Goal: Transaction & Acquisition: Obtain resource

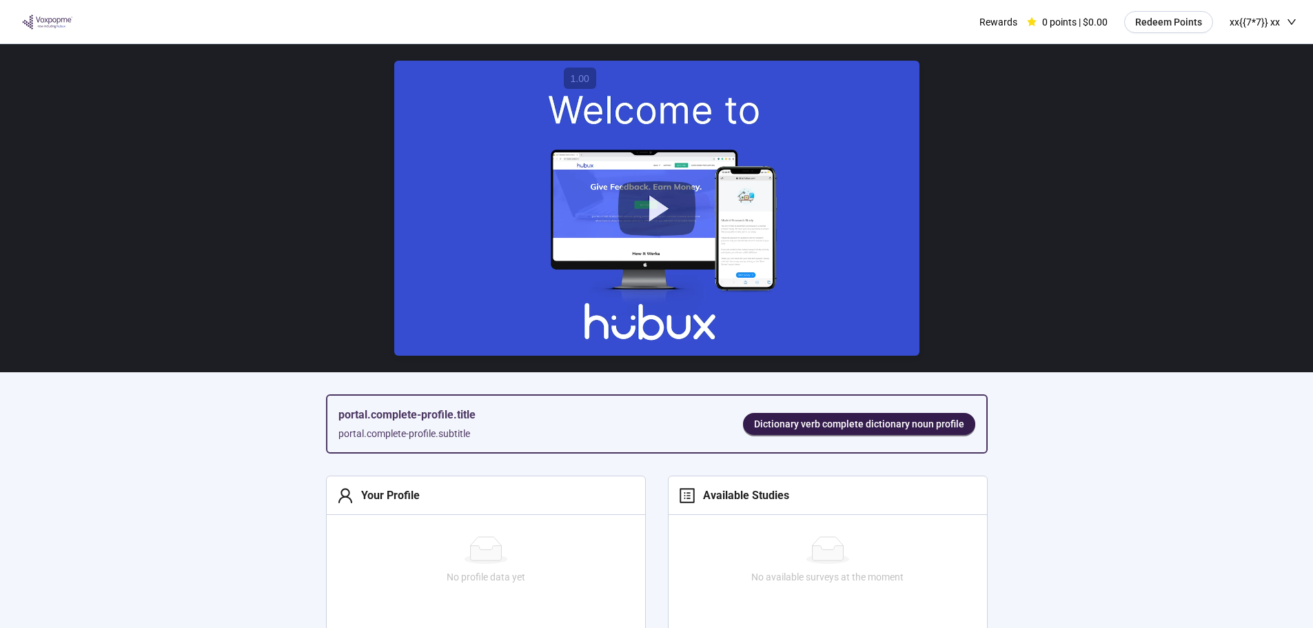
drag, startPoint x: 0, startPoint y: 423, endPoint x: 12, endPoint y: 432, distance: 14.9
click at [0, 423] on section "portal.complete-profile.title portal.complete-profile.subtitle Dictionary verb …" at bounding box center [656, 528] width 1313 height 968
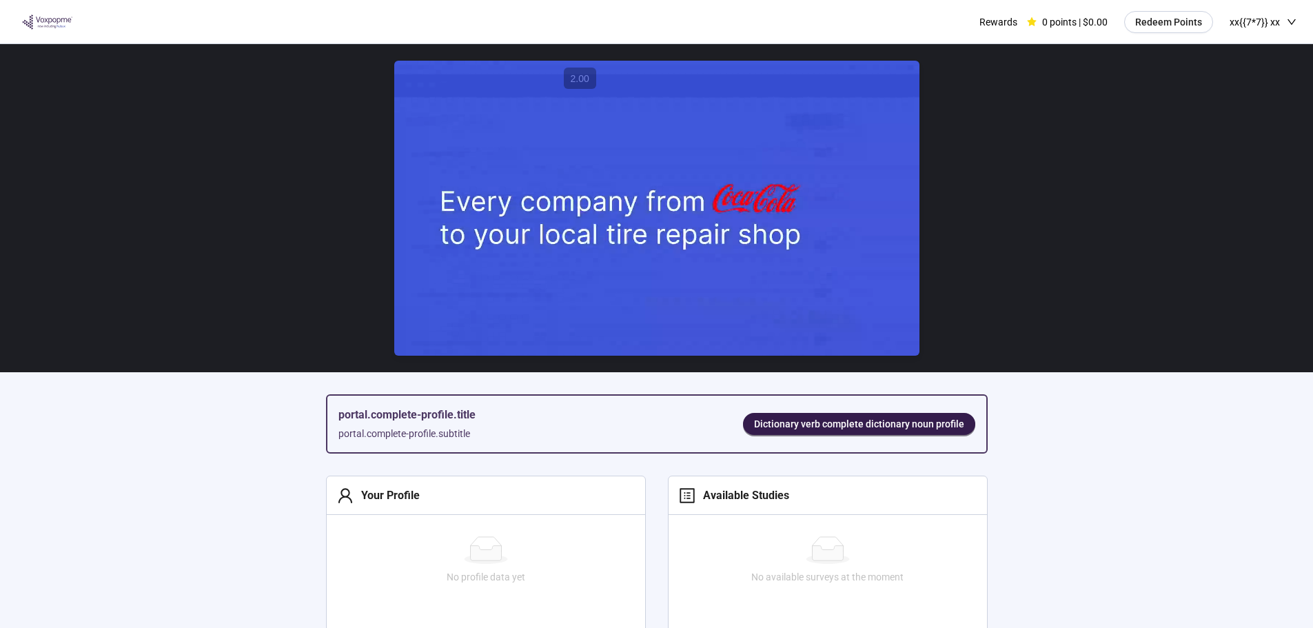
click at [731, 258] on video at bounding box center [656, 209] width 525 height 296
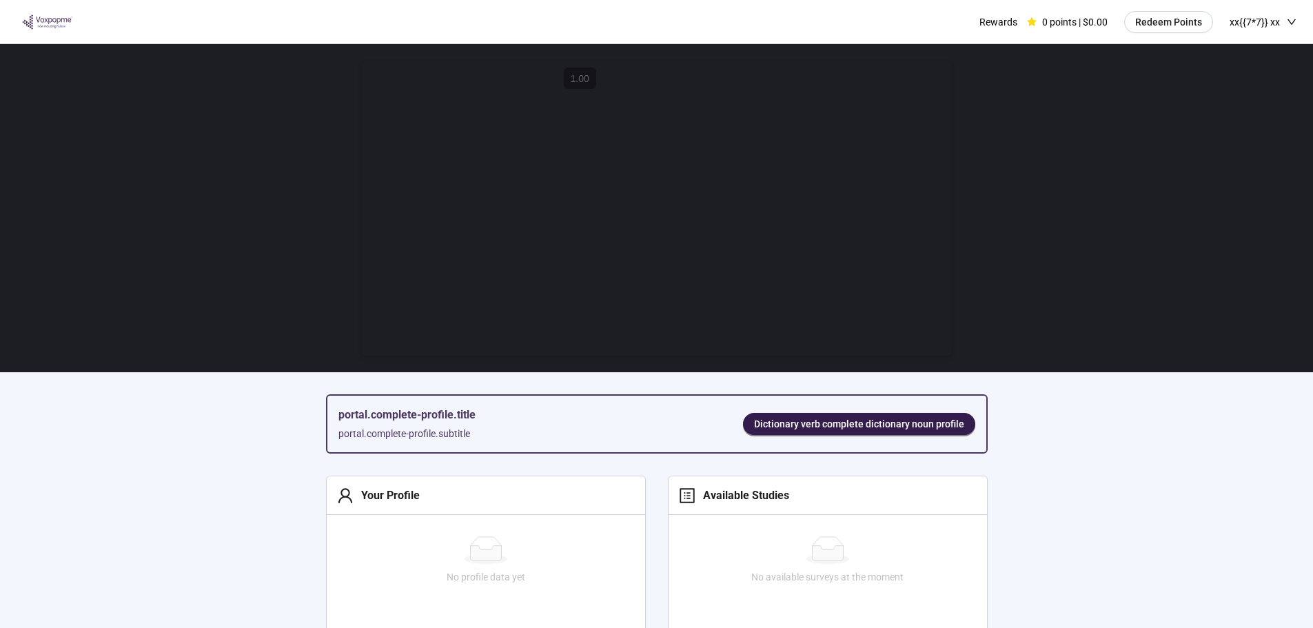
click at [71, 488] on section "portal.complete-profile.title portal.complete-profile.subtitle Dictionary verb …" at bounding box center [656, 528] width 1313 height 968
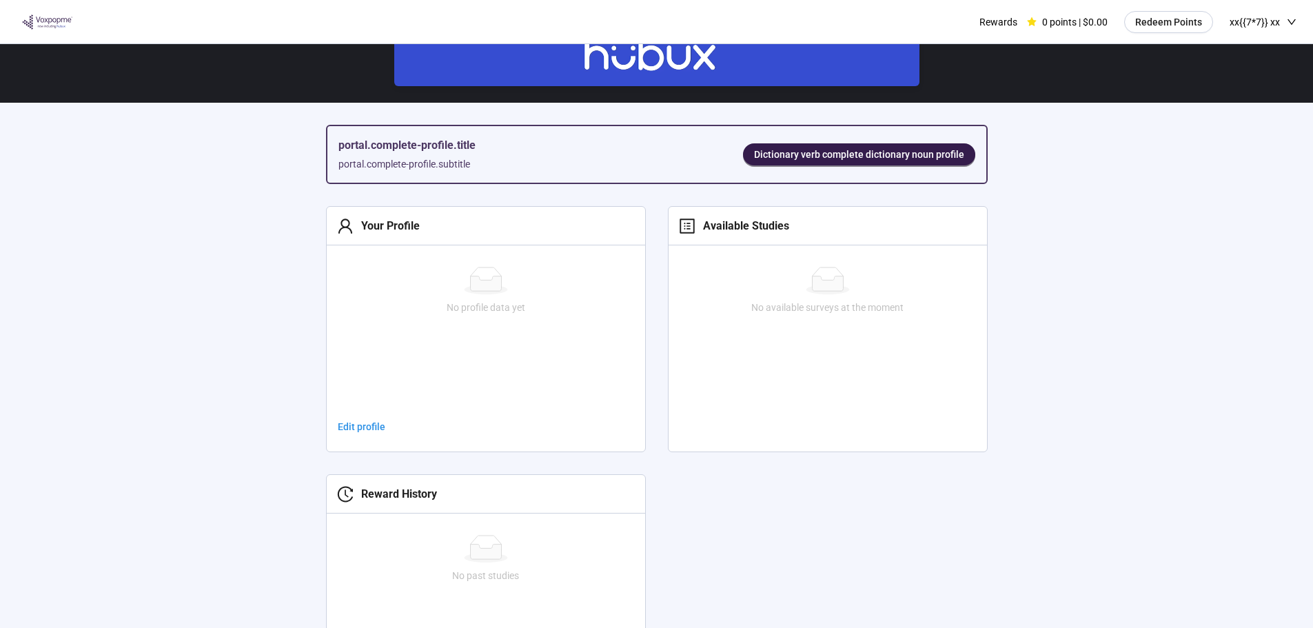
scroll to position [276, 0]
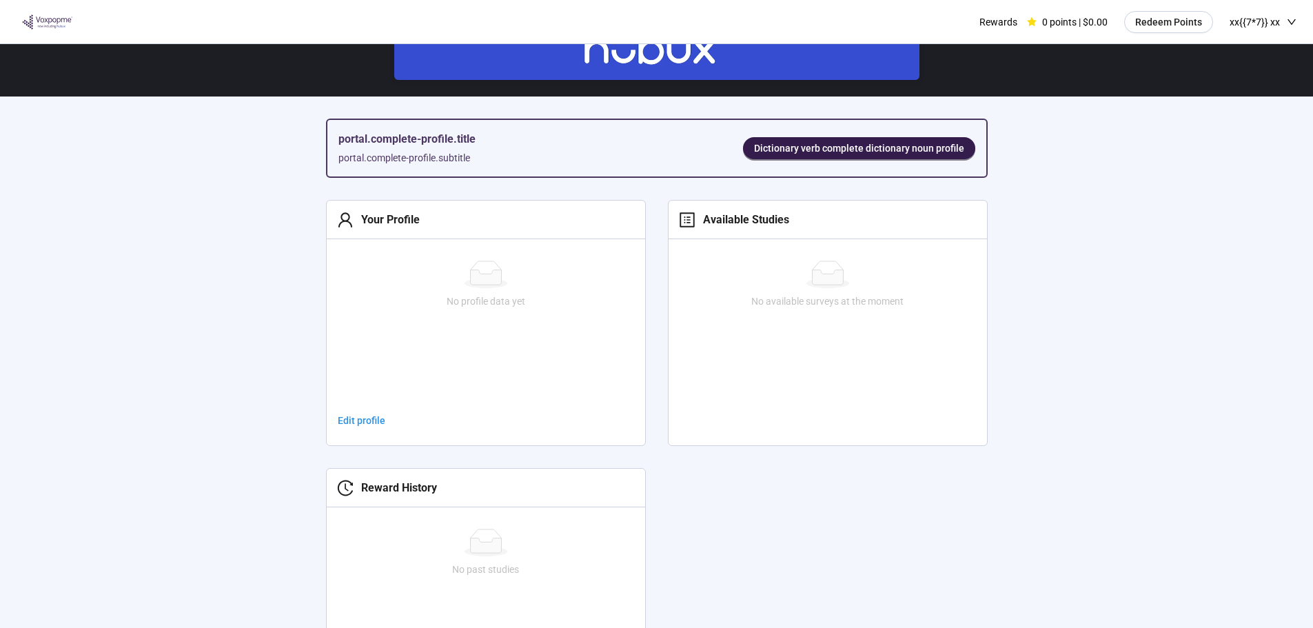
click at [1264, 12] on span "xx{{7*7}} xx" at bounding box center [1255, 22] width 50 height 44
click at [1239, 63] on span "Redeem points" at bounding box center [1253, 64] width 63 height 15
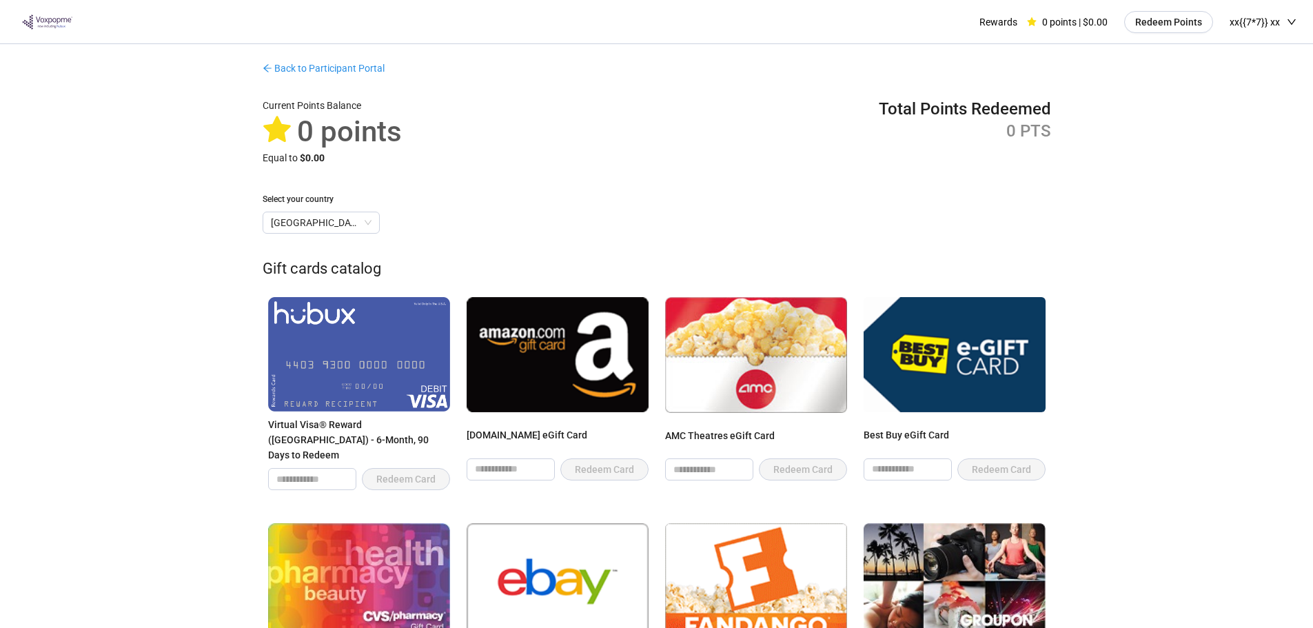
click at [339, 367] on img at bounding box center [359, 354] width 182 height 114
click at [376, 415] on div "Virtual Visa® Reward (United States) - 6-Month, 90 Days to Redeem Redeem Card" at bounding box center [359, 393] width 182 height 193
click at [332, 327] on img at bounding box center [359, 354] width 182 height 114
click at [557, 338] on img at bounding box center [558, 354] width 182 height 114
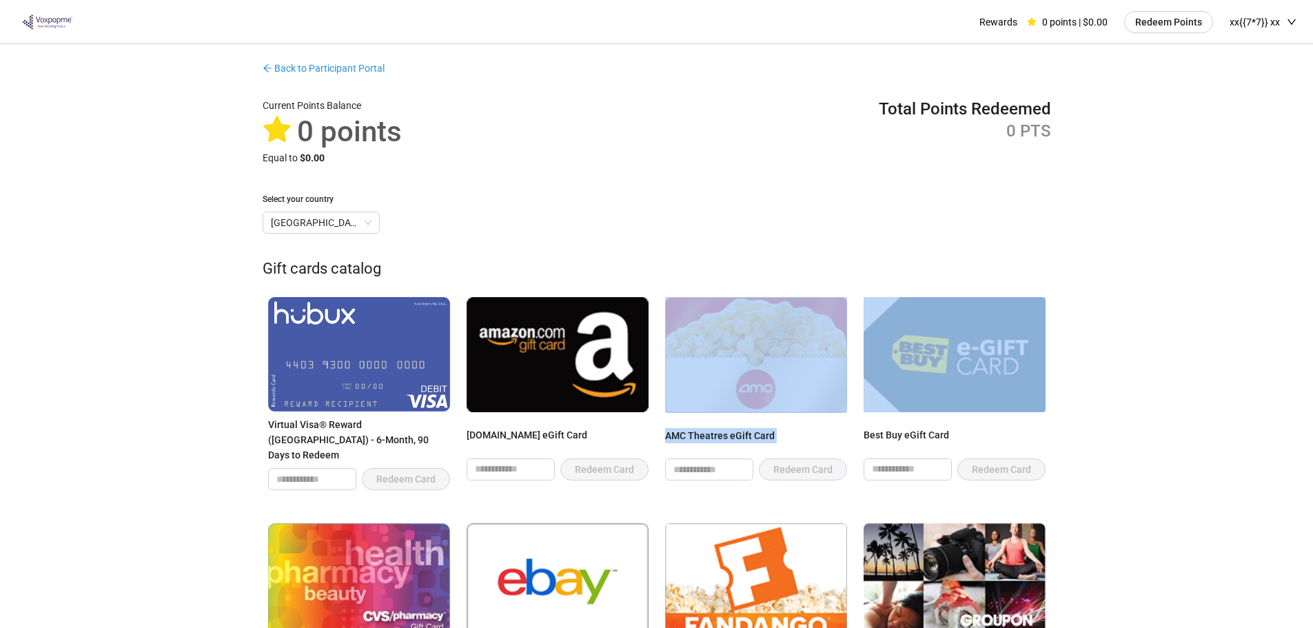
click at [747, 428] on div "AMC Theatres eGift Card" at bounding box center [756, 440] width 182 height 25
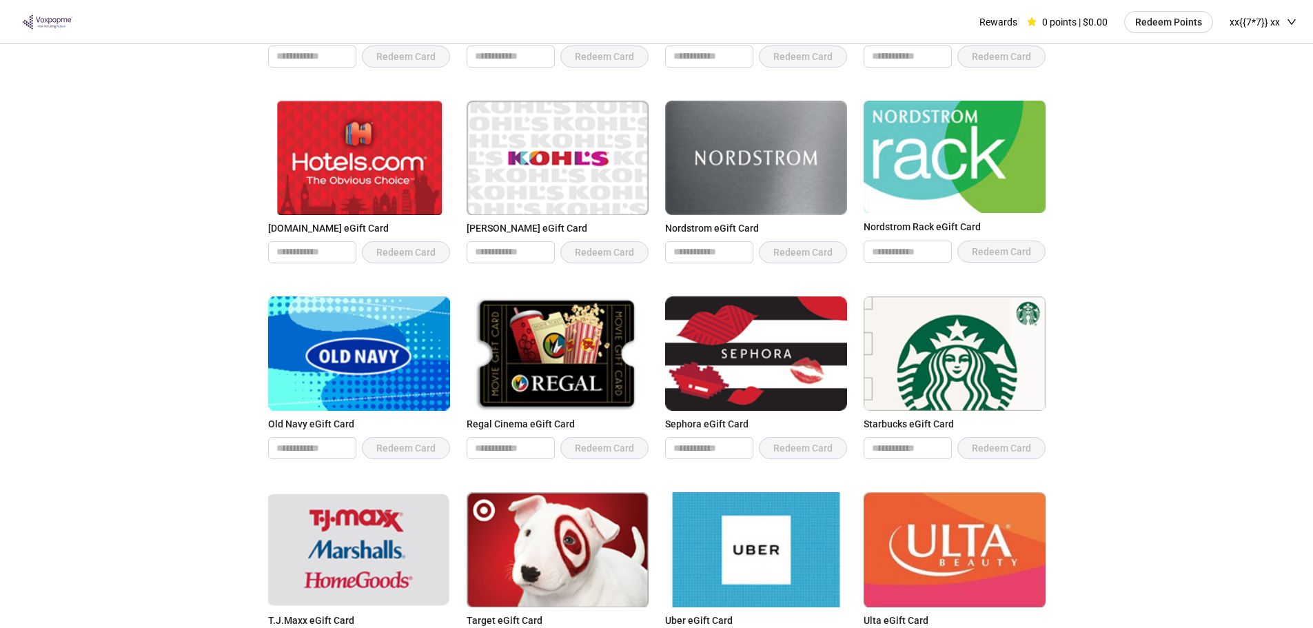
scroll to position [620, 0]
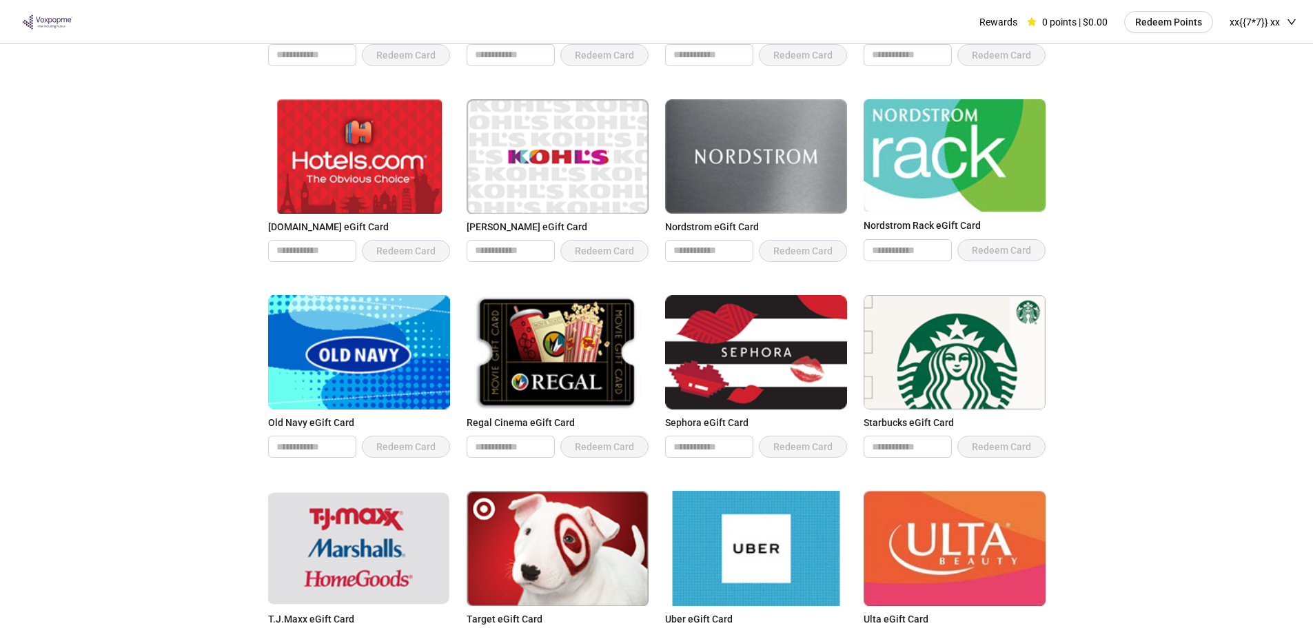
drag, startPoint x: 0, startPoint y: 428, endPoint x: 42, endPoint y: 438, distance: 43.1
click at [0, 428] on div "Back to Participant Portal Current Points Balance 0 points Equal to $0.00 Total…" at bounding box center [656, 154] width 1313 height 1460
drag, startPoint x: 892, startPoint y: 413, endPoint x: 882, endPoint y: 411, distance: 10.5
click at [890, 415] on div "Starbucks eGift Card" at bounding box center [955, 422] width 182 height 15
click at [879, 436] on input "number" at bounding box center [908, 446] width 87 height 21
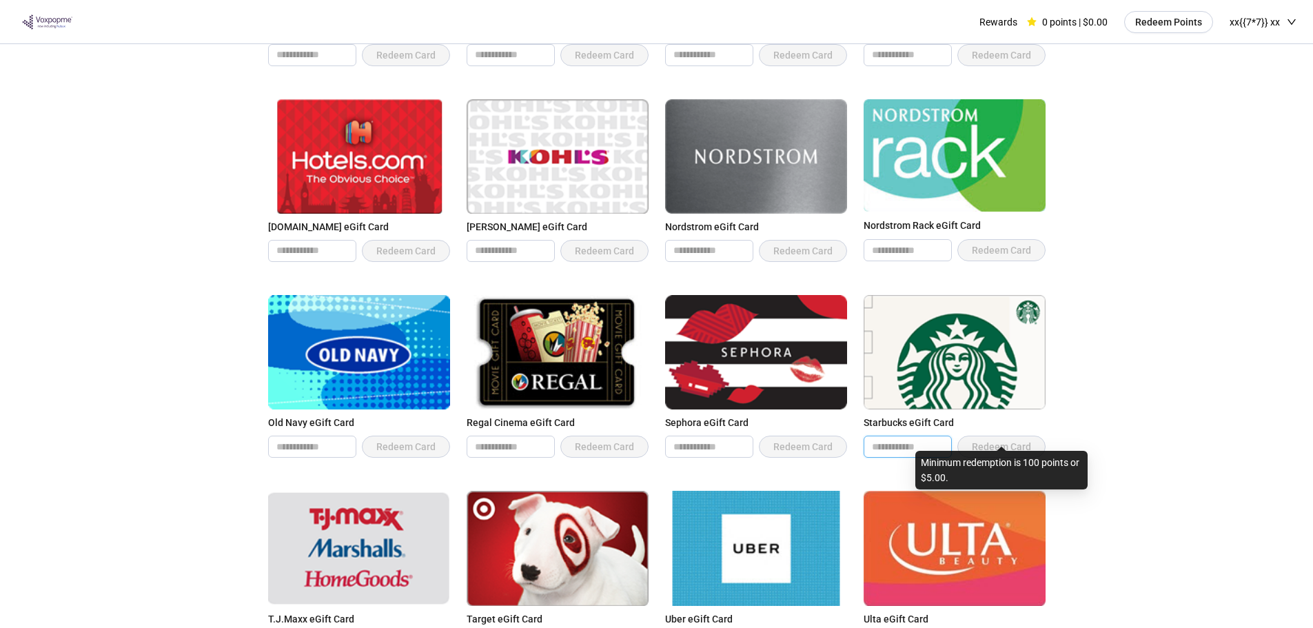
click at [1016, 436] on span "Redeem Card" at bounding box center [1002, 447] width 88 height 22
click at [898, 438] on input "*" at bounding box center [908, 446] width 87 height 21
type input "*"
click at [996, 438] on span "Redeem Card" at bounding box center [1002, 447] width 88 height 22
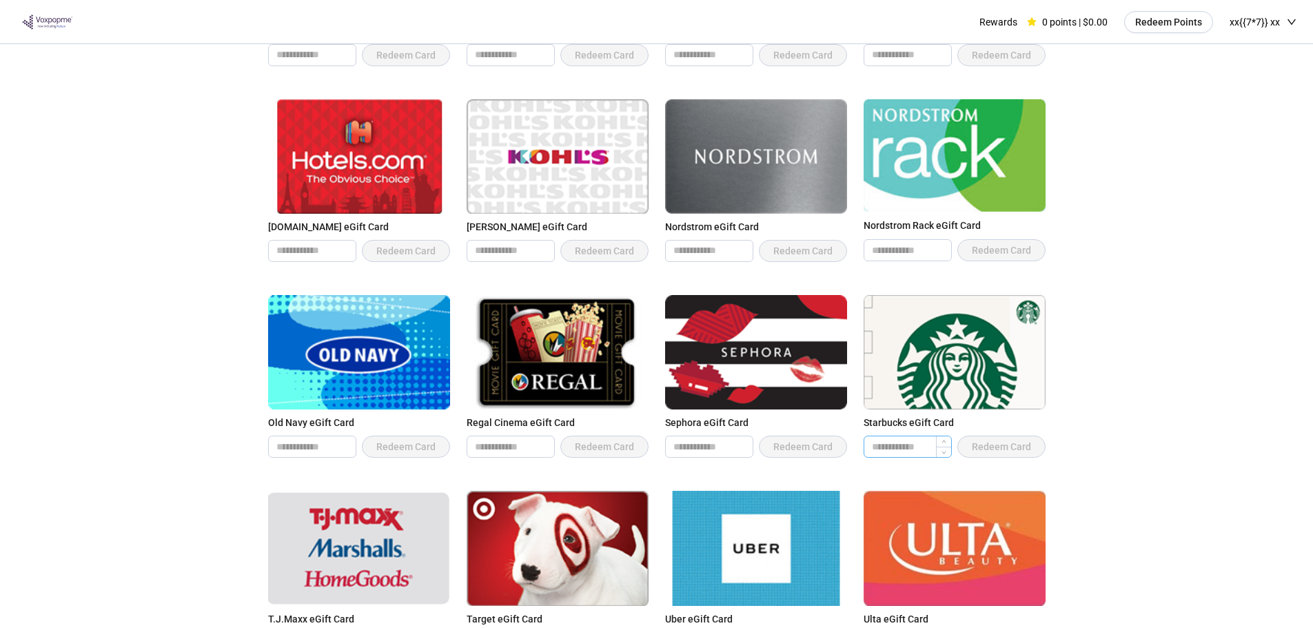
click at [899, 436] on input "*" at bounding box center [908, 446] width 87 height 21
type input "*"
click at [936, 445] on span "Decrease Value" at bounding box center [943, 451] width 15 height 12
click at [945, 436] on div at bounding box center [943, 446] width 15 height 21
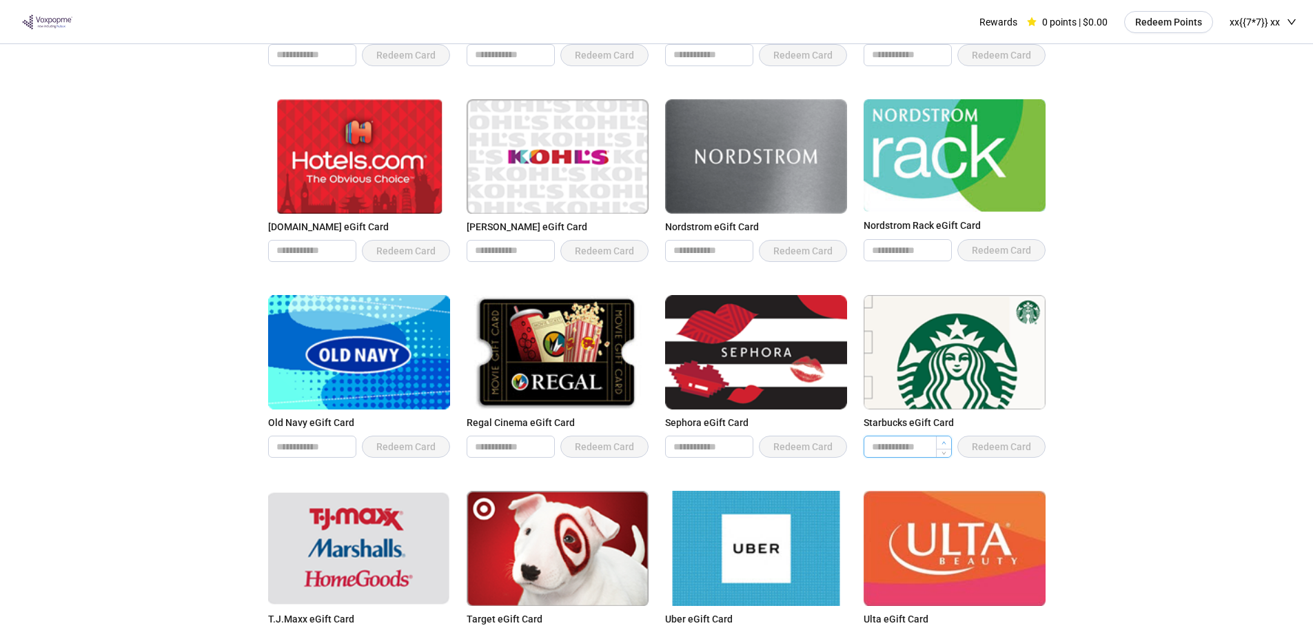
click at [946, 441] on icon "up" at bounding box center [944, 443] width 5 height 5
click at [947, 445] on span "Decrease Value" at bounding box center [943, 451] width 15 height 12
click at [942, 441] on icon "up" at bounding box center [944, 443] width 5 height 5
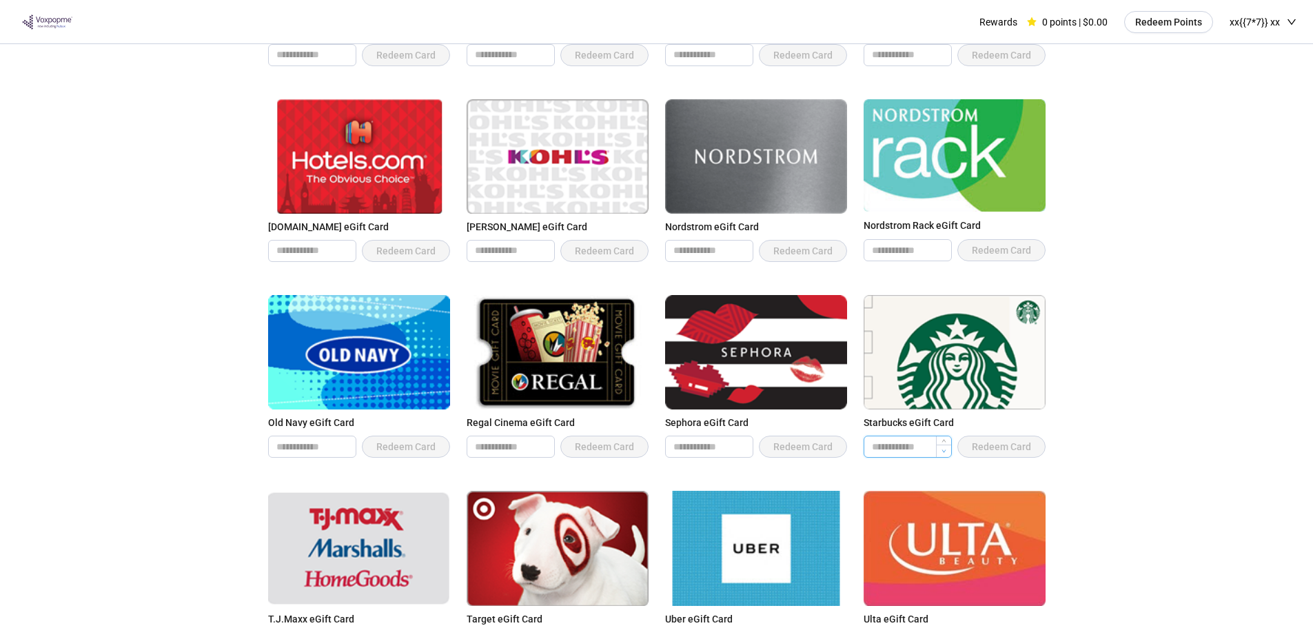
click at [945, 445] on span "Decrease Value" at bounding box center [943, 451] width 15 height 12
click at [992, 436] on span "Redeem Card" at bounding box center [1002, 447] width 88 height 22
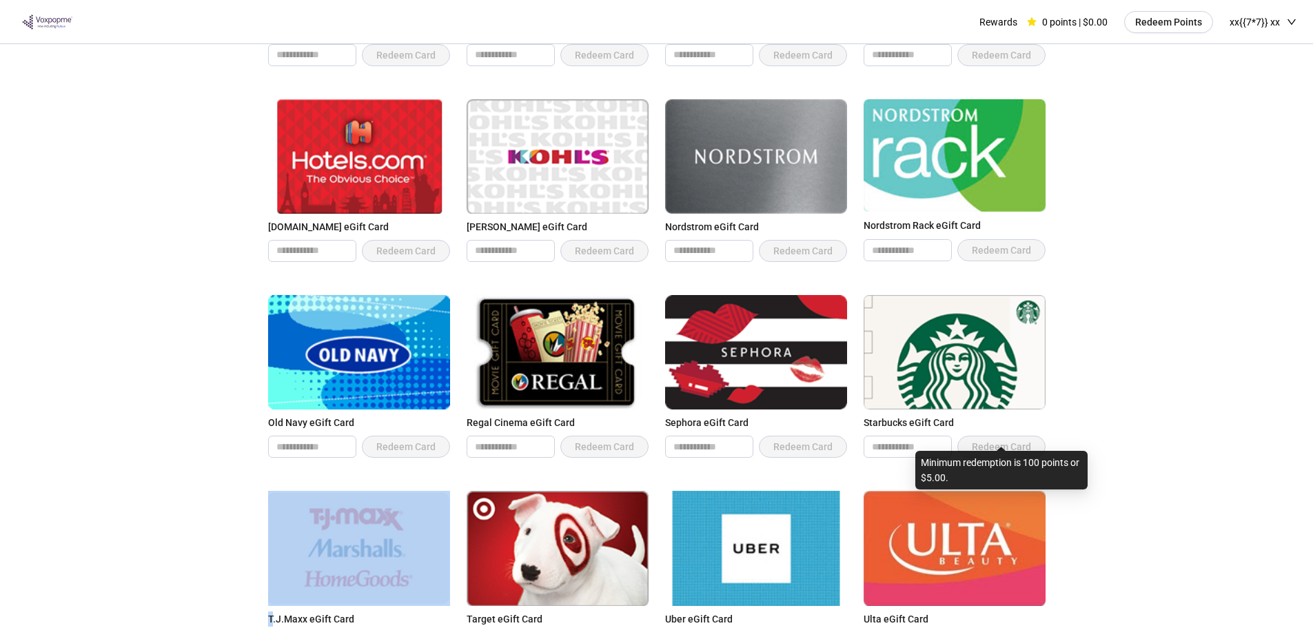
click at [992, 436] on span "Redeem Card" at bounding box center [1002, 447] width 88 height 22
click at [775, 383] on img at bounding box center [756, 352] width 182 height 114
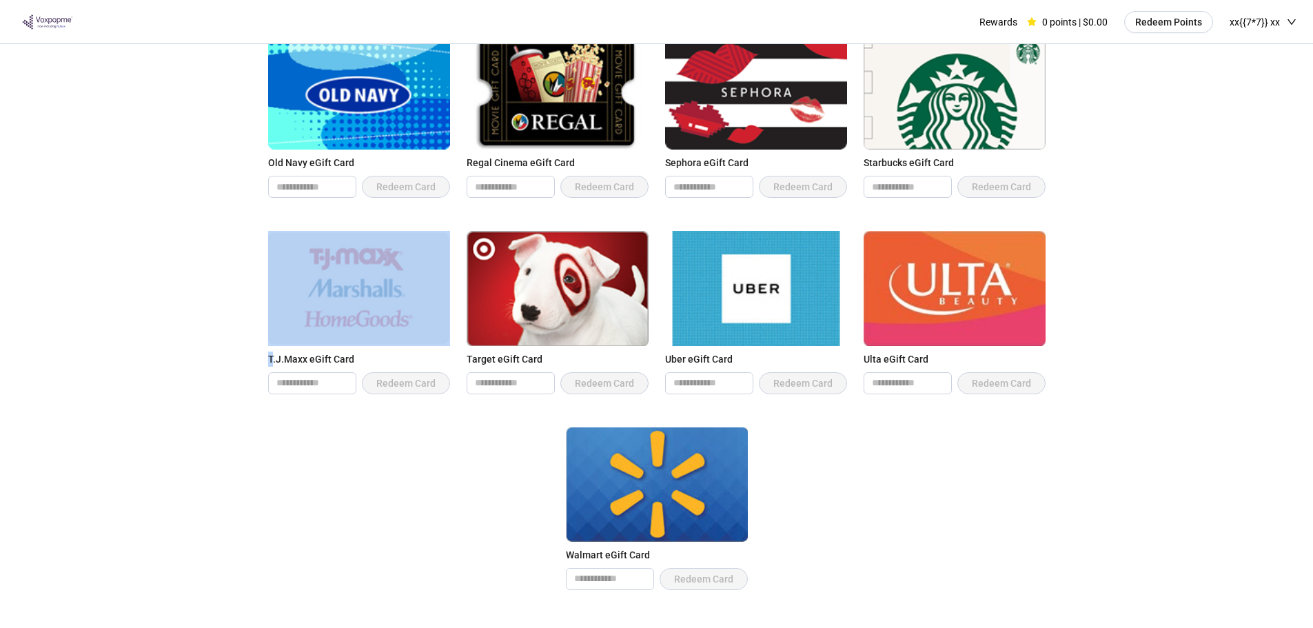
scroll to position [885, 0]
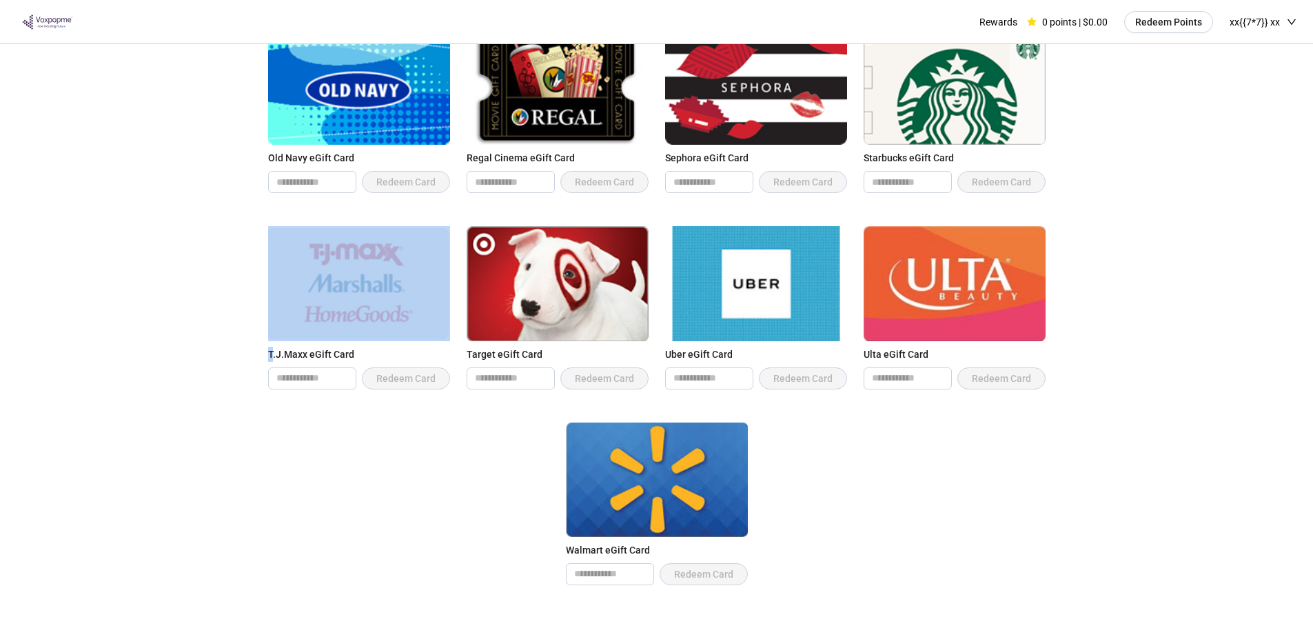
click at [632, 427] on img at bounding box center [657, 480] width 182 height 114
drag, startPoint x: 619, startPoint y: 475, endPoint x: 736, endPoint y: 514, distance: 123.4
click at [619, 476] on img at bounding box center [657, 480] width 182 height 114
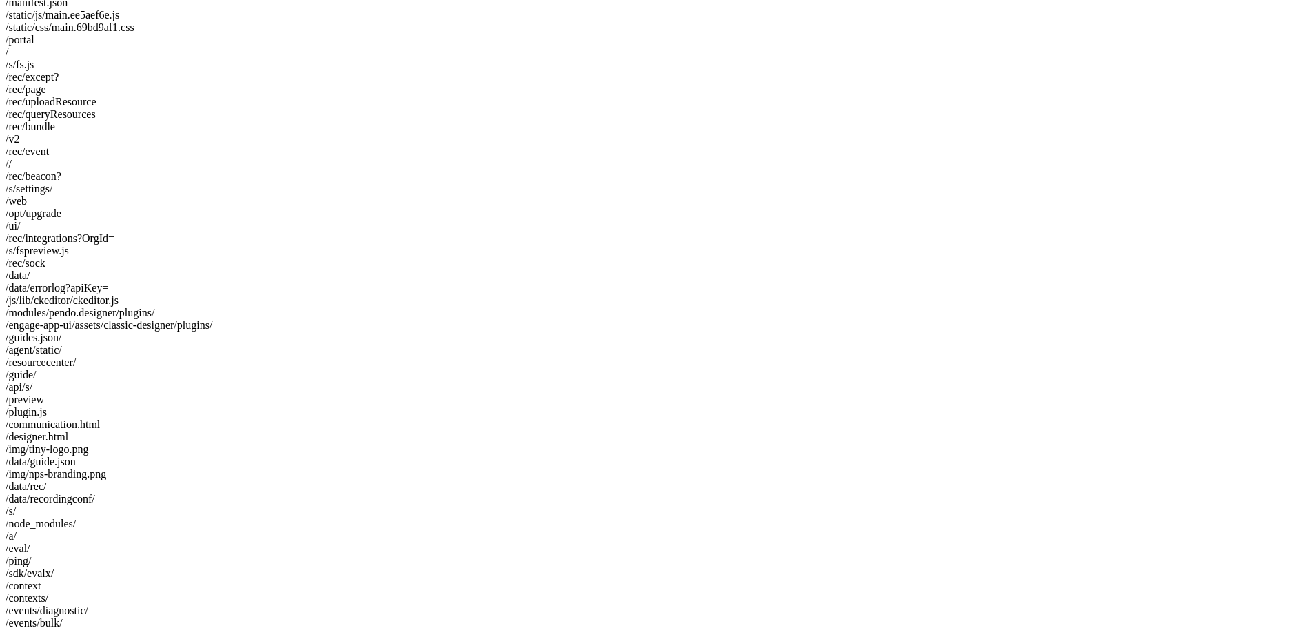
scroll to position [1195, 0]
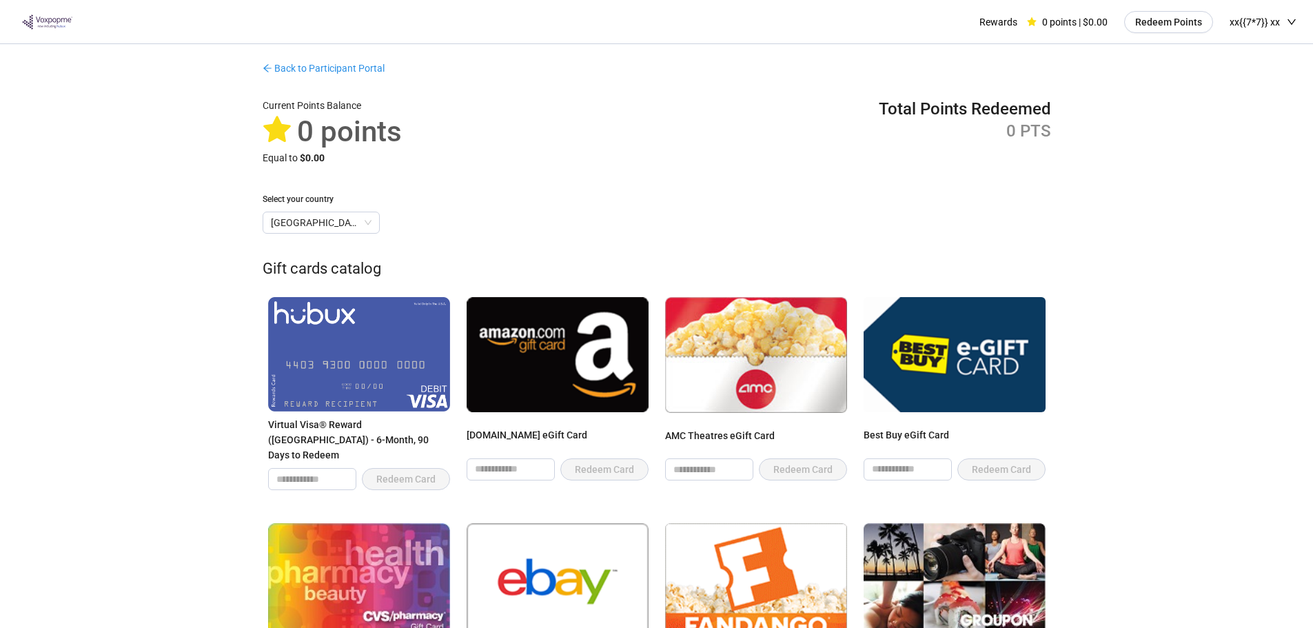
click at [275, 219] on span "[GEOGRAPHIC_DATA]" at bounding box center [321, 222] width 101 height 21
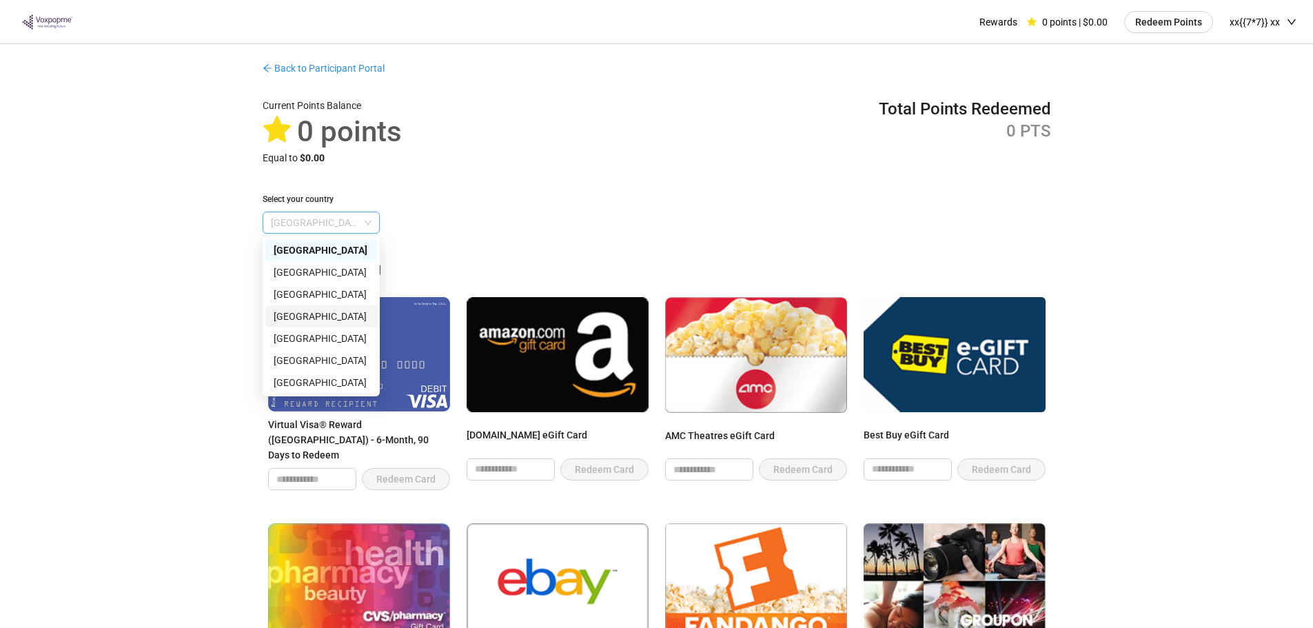
click at [304, 324] on div "[GEOGRAPHIC_DATA]" at bounding box center [321, 316] width 112 height 22
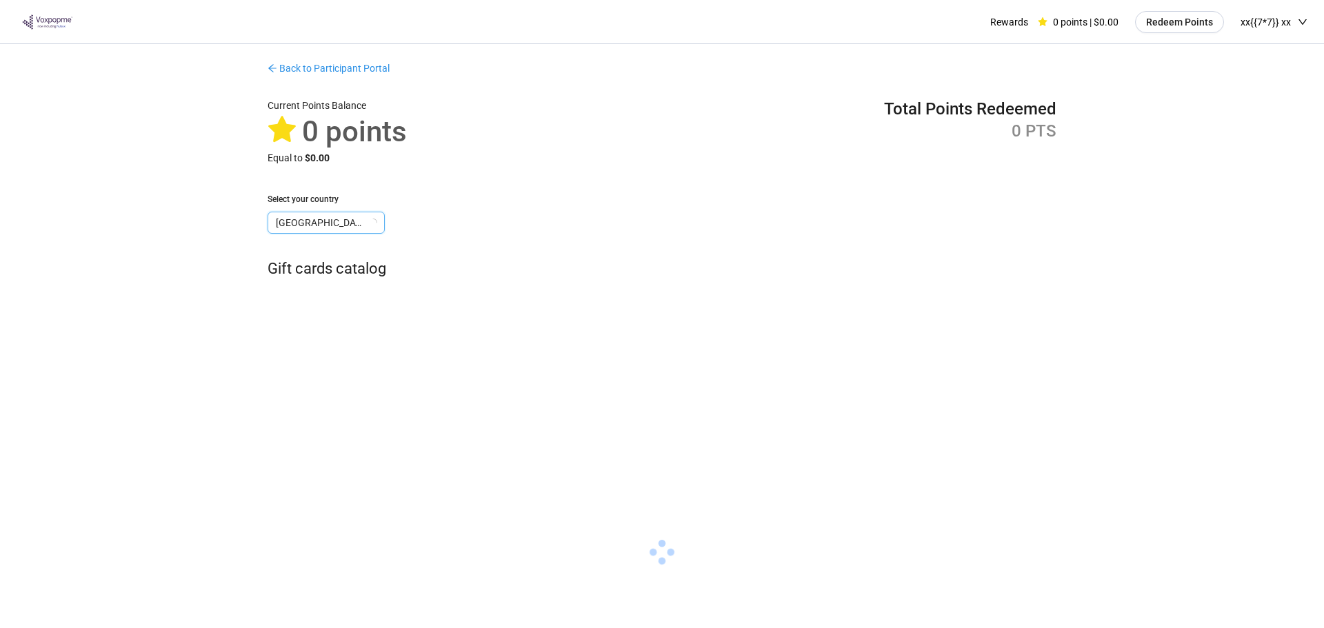
click at [125, 412] on div "Back to Participant Portal Current Points Balance 0 points Equal to $0.00 Total…" at bounding box center [662, 314] width 1324 height 540
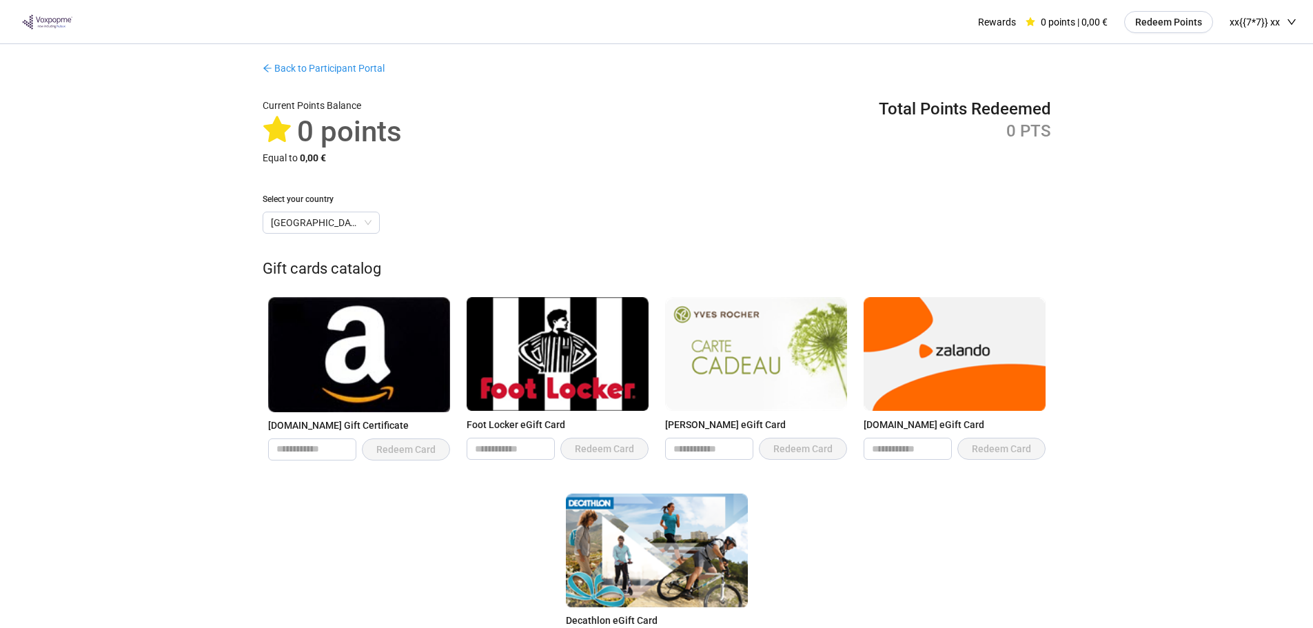
click at [438, 330] on img at bounding box center [359, 354] width 182 height 114
click at [582, 358] on img at bounding box center [558, 354] width 182 height 114
click at [336, 443] on input "number" at bounding box center [312, 449] width 87 height 21
click at [296, 450] on input "number" at bounding box center [312, 449] width 87 height 21
type input "*"
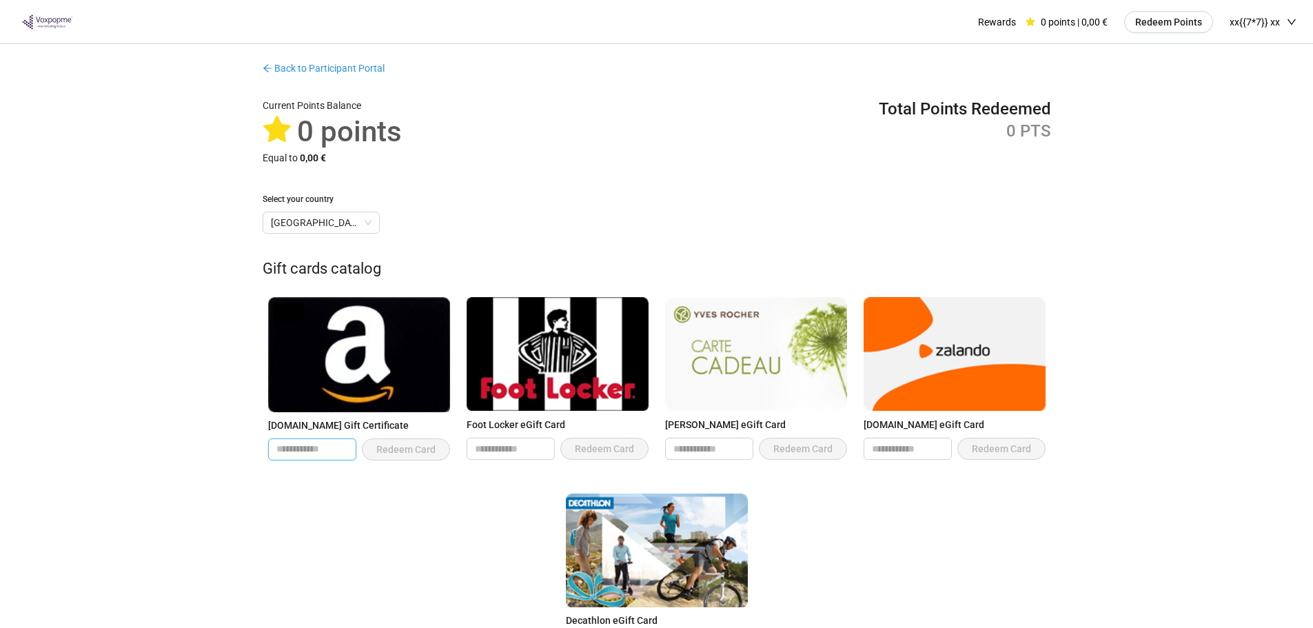
click at [416, 454] on span "Redeem Card" at bounding box center [406, 449] width 88 height 22
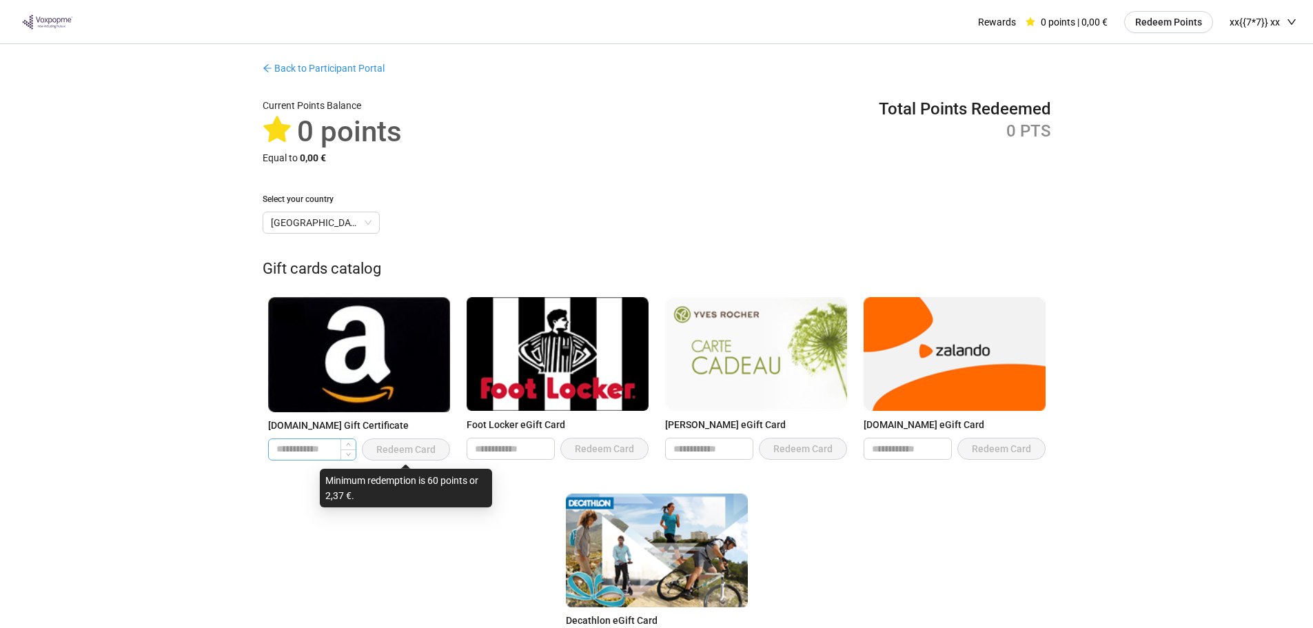
click at [305, 447] on input "*" at bounding box center [312, 449] width 87 height 21
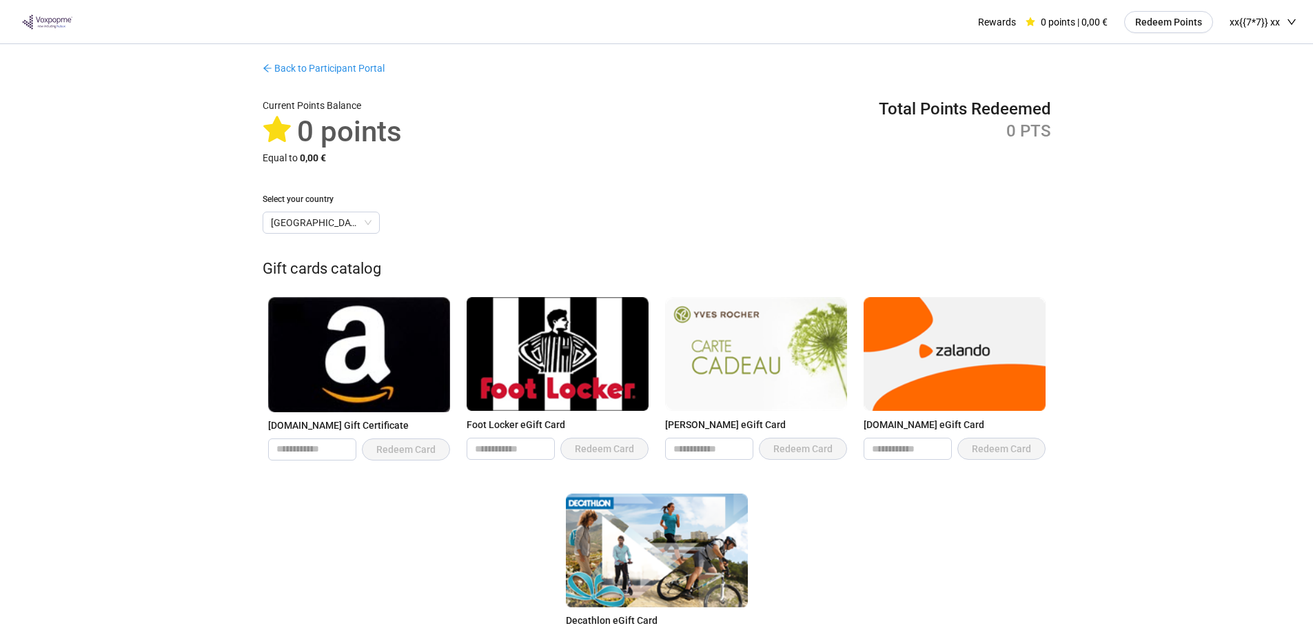
click at [139, 490] on div "Back to Participant Portal Current Points Balance 0 points Equal to 0,00 € Tota…" at bounding box center [656, 366] width 1313 height 645
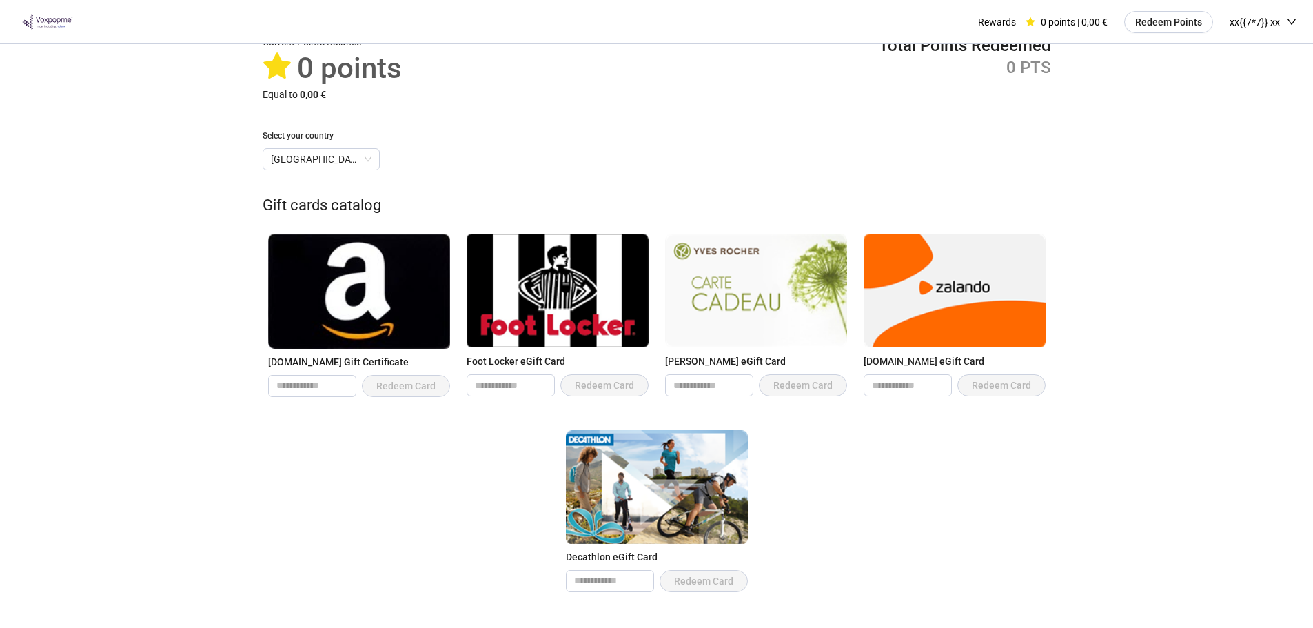
scroll to position [69, 0]
